Goal: Check status: Check status

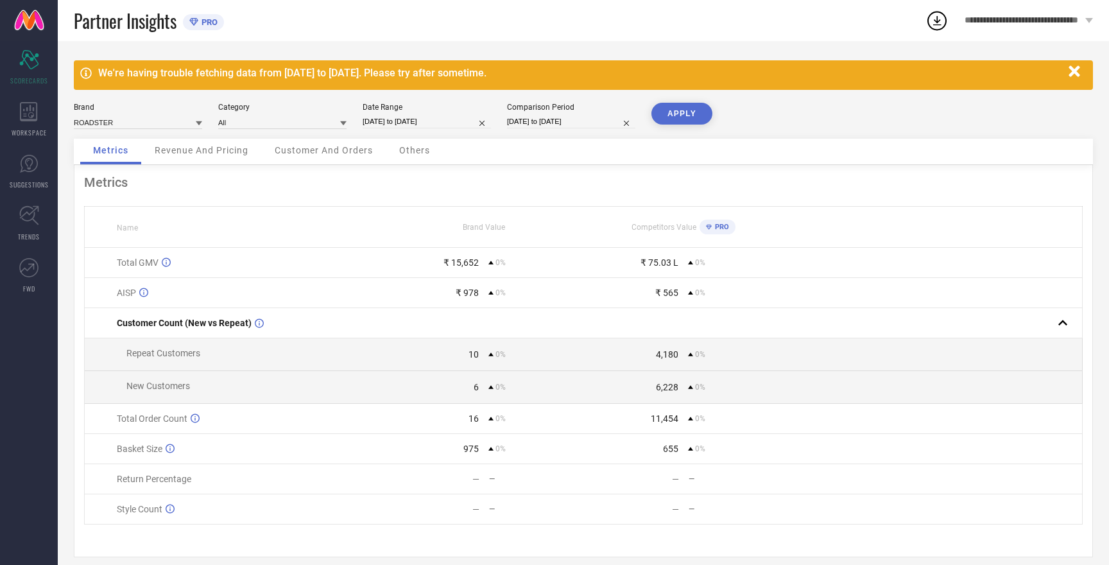
select select "7"
select select "2025"
select select "8"
select select "2025"
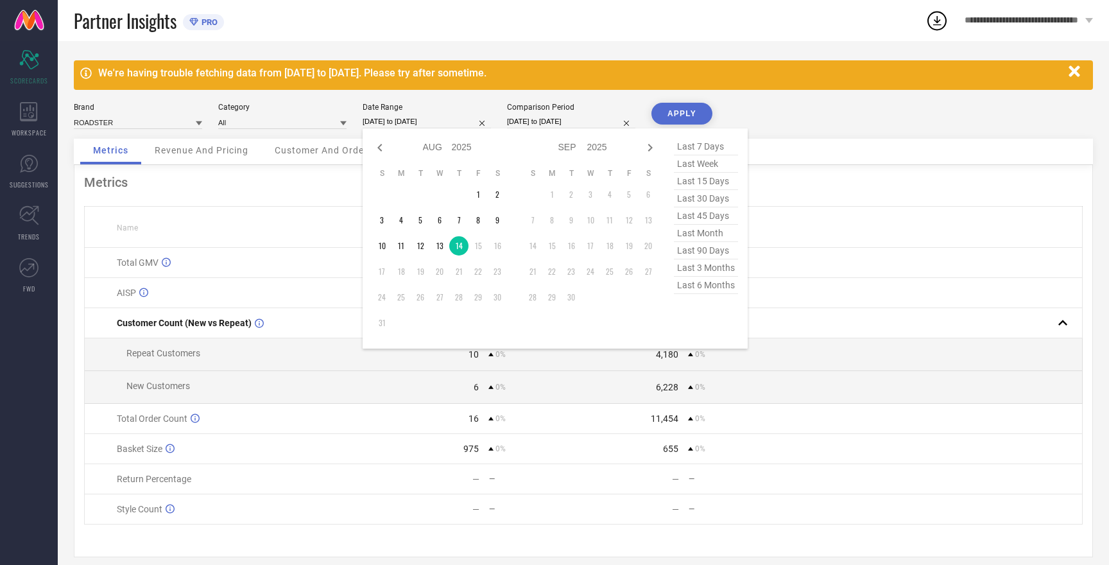
click at [385, 124] on input "[DATE] to [DATE]" at bounding box center [427, 121] width 128 height 13
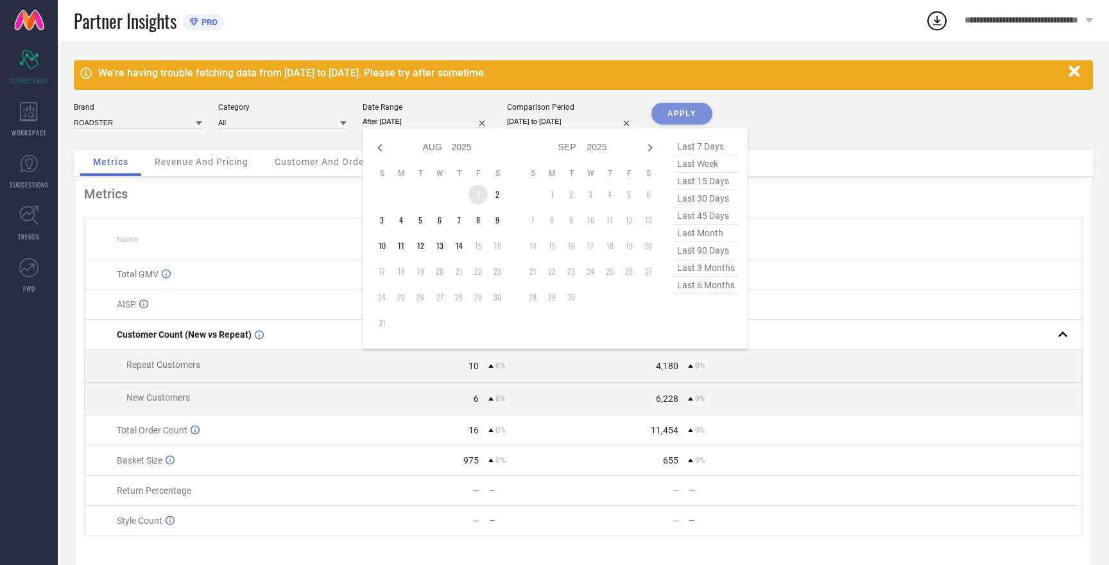
click at [476, 190] on td "1" at bounding box center [478, 194] width 19 height 19
type input "[DATE] to [DATE]"
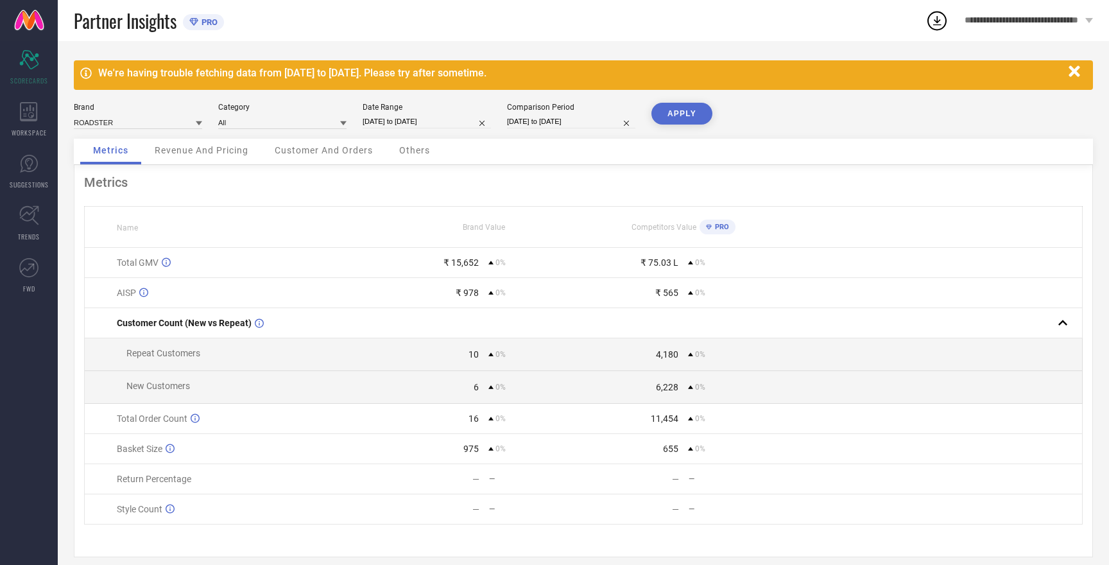
select select "7"
select select "2025"
select select "8"
select select "2025"
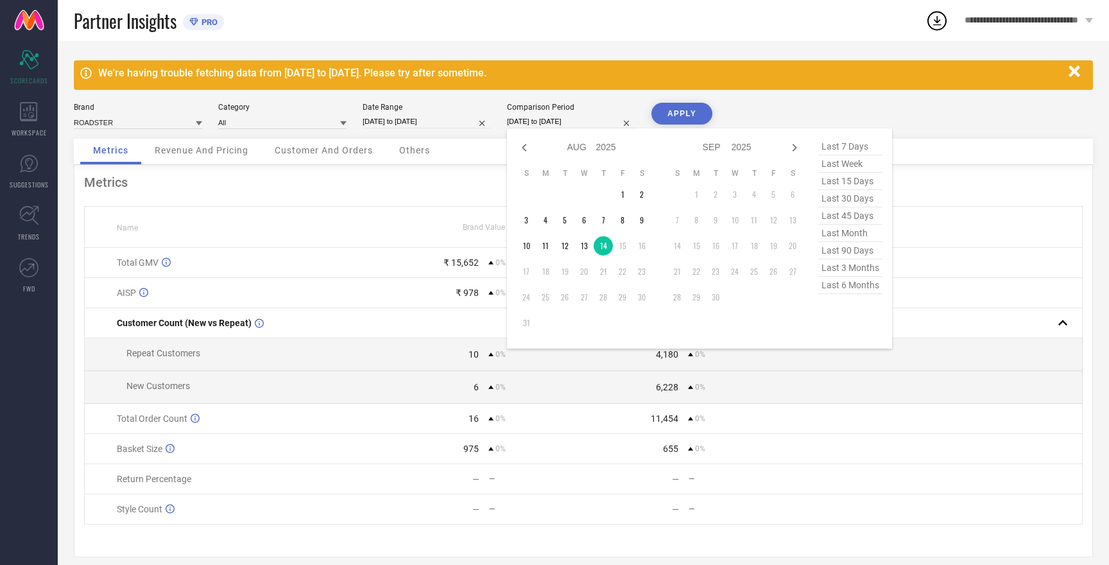
click at [556, 117] on input "[DATE] to [DATE]" at bounding box center [571, 121] width 128 height 13
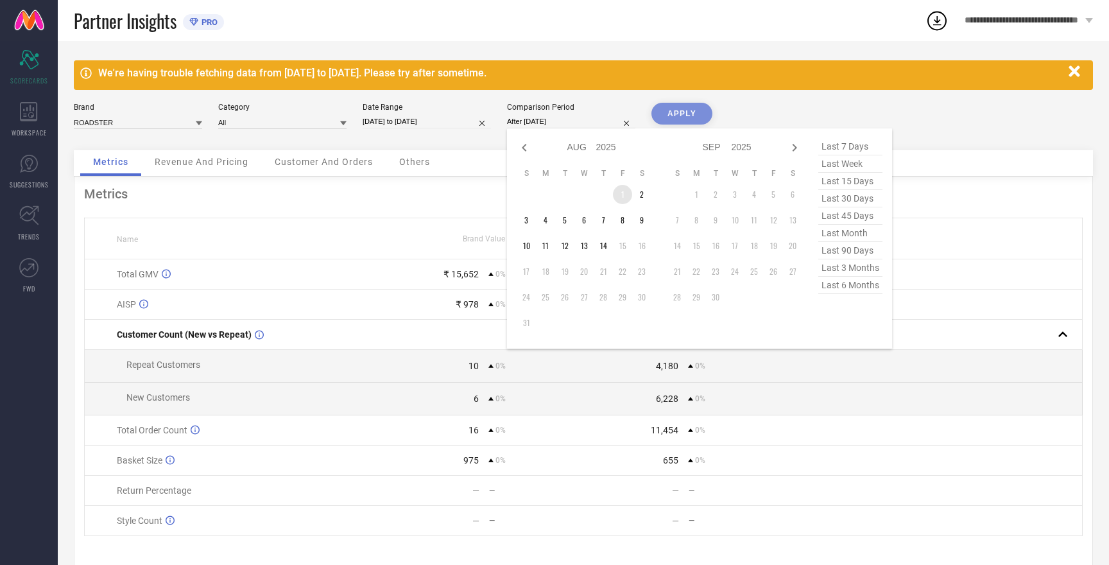
click at [625, 193] on td "1" at bounding box center [622, 194] width 19 height 19
type input "[DATE] to [DATE]"
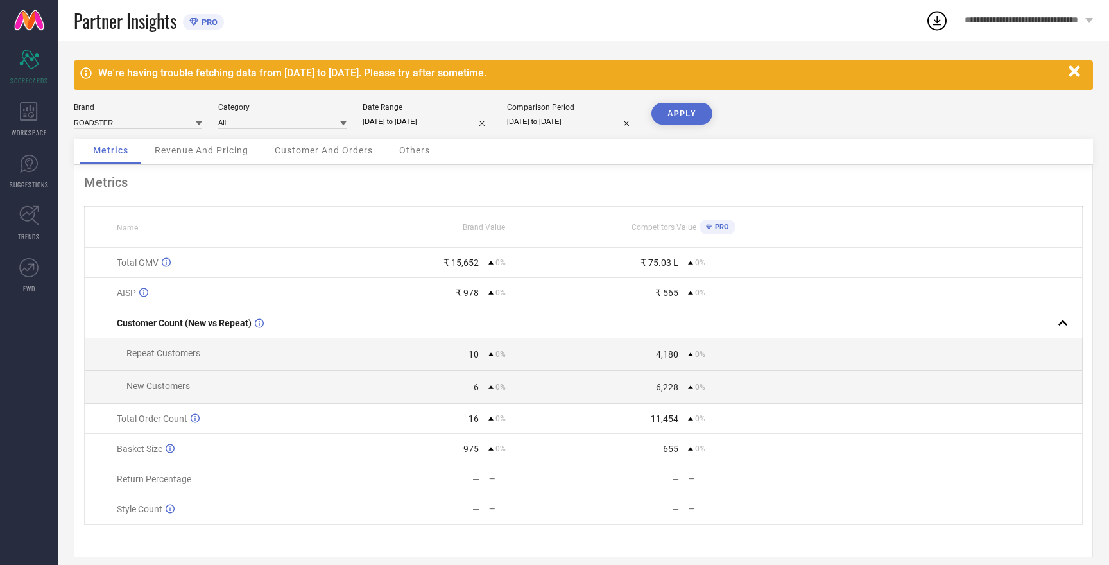
click at [696, 119] on button "APPLY" at bounding box center [681, 114] width 61 height 22
click at [682, 118] on button "APPLY" at bounding box center [681, 114] width 61 height 22
click at [159, 124] on input at bounding box center [138, 122] width 128 height 13
click at [158, 160] on div "HERE&NOW" at bounding box center [138, 162] width 128 height 22
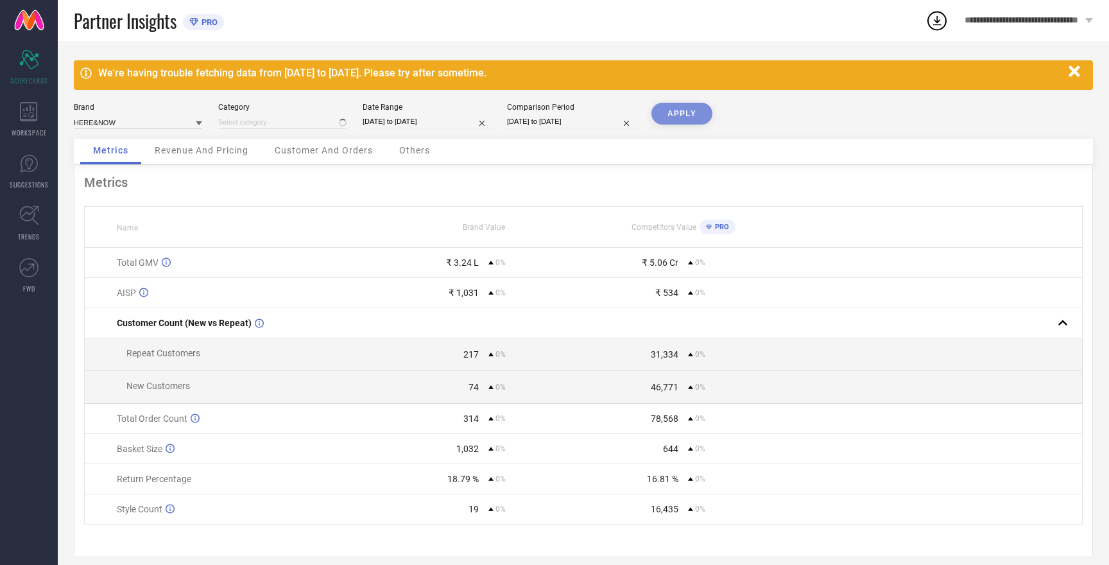
type input "All"
click at [678, 116] on button "APPLY" at bounding box center [681, 114] width 61 height 22
click at [125, 123] on input at bounding box center [138, 122] width 128 height 13
click at [138, 158] on span "MAST & HARBOUR" at bounding box center [112, 161] width 64 height 9
type input "All"
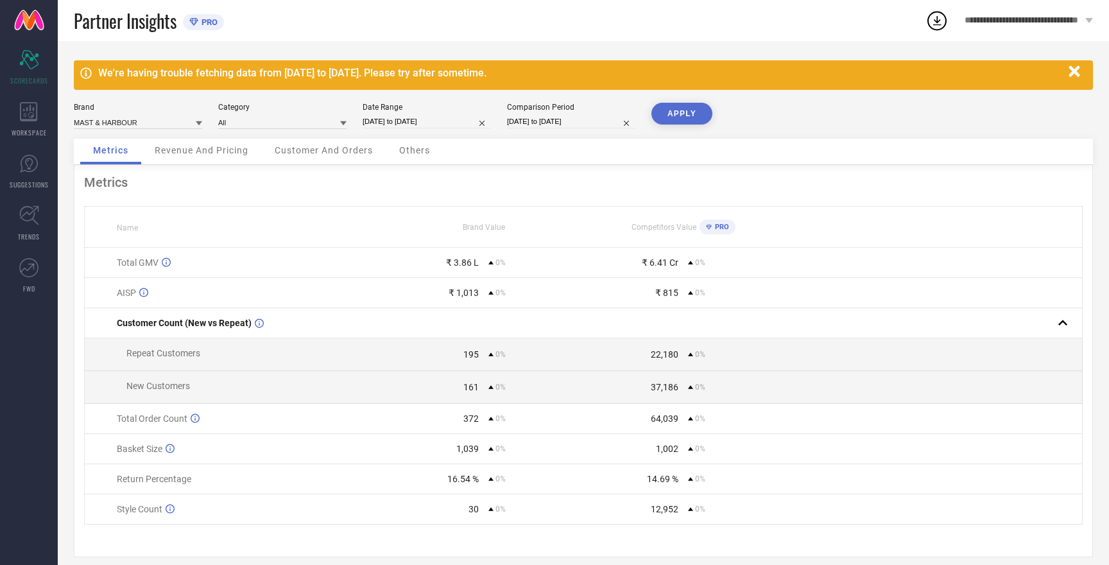
click at [675, 113] on button "APPLY" at bounding box center [681, 114] width 61 height 22
